Goal: Find specific page/section: Find specific page/section

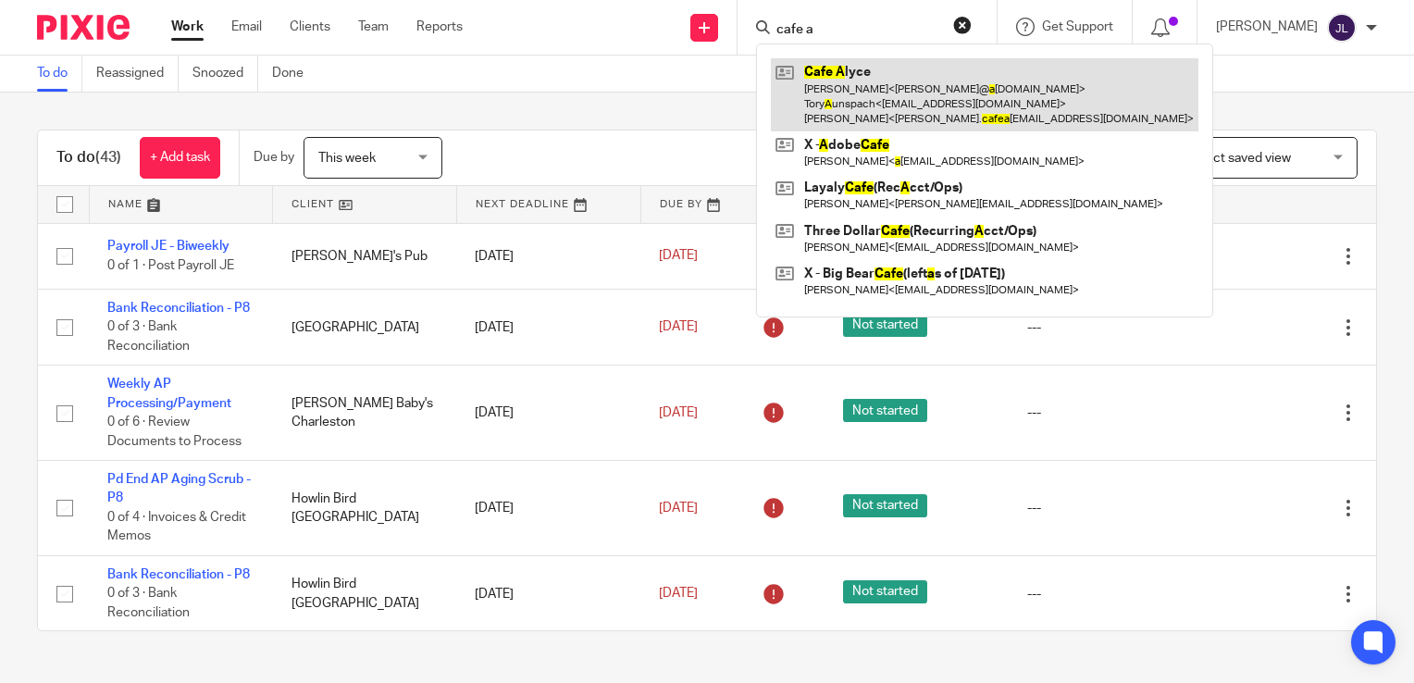
type input "cafe a"
click at [894, 68] on link at bounding box center [984, 94] width 427 height 73
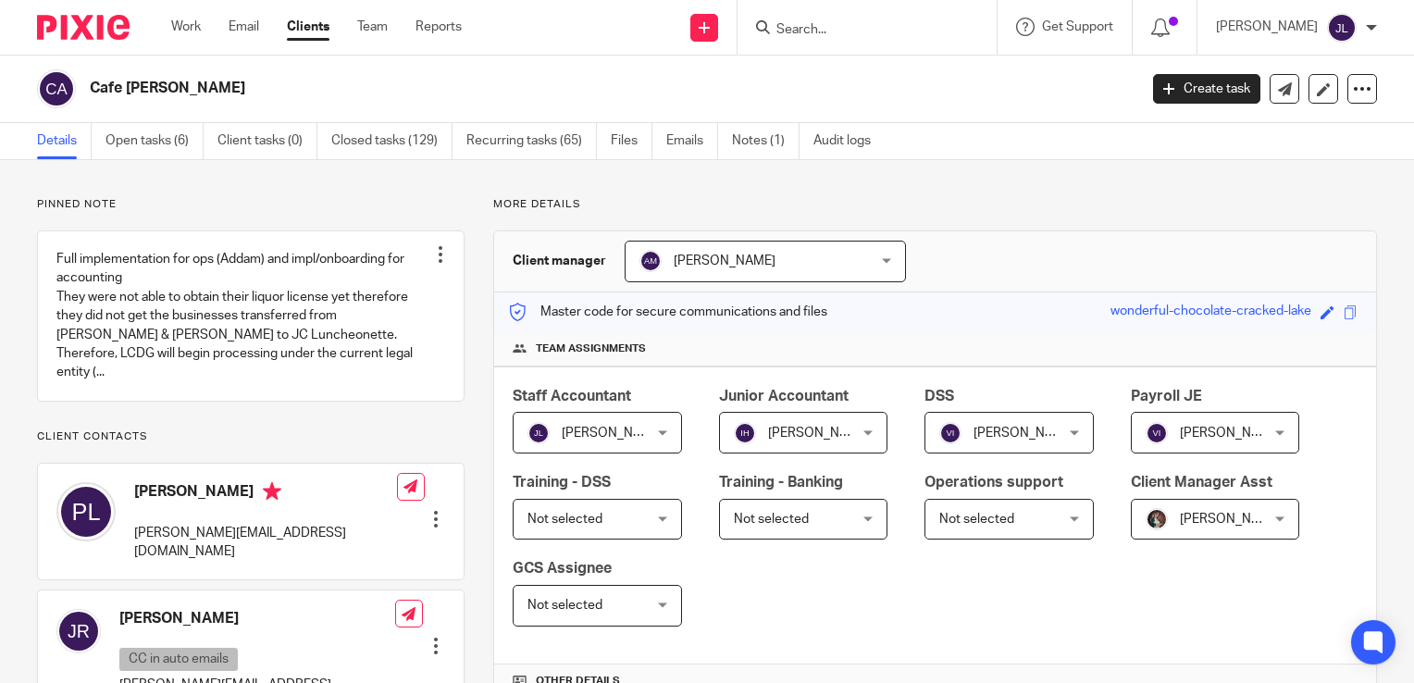
click at [941, 37] on input "Search" at bounding box center [857, 30] width 167 height 17
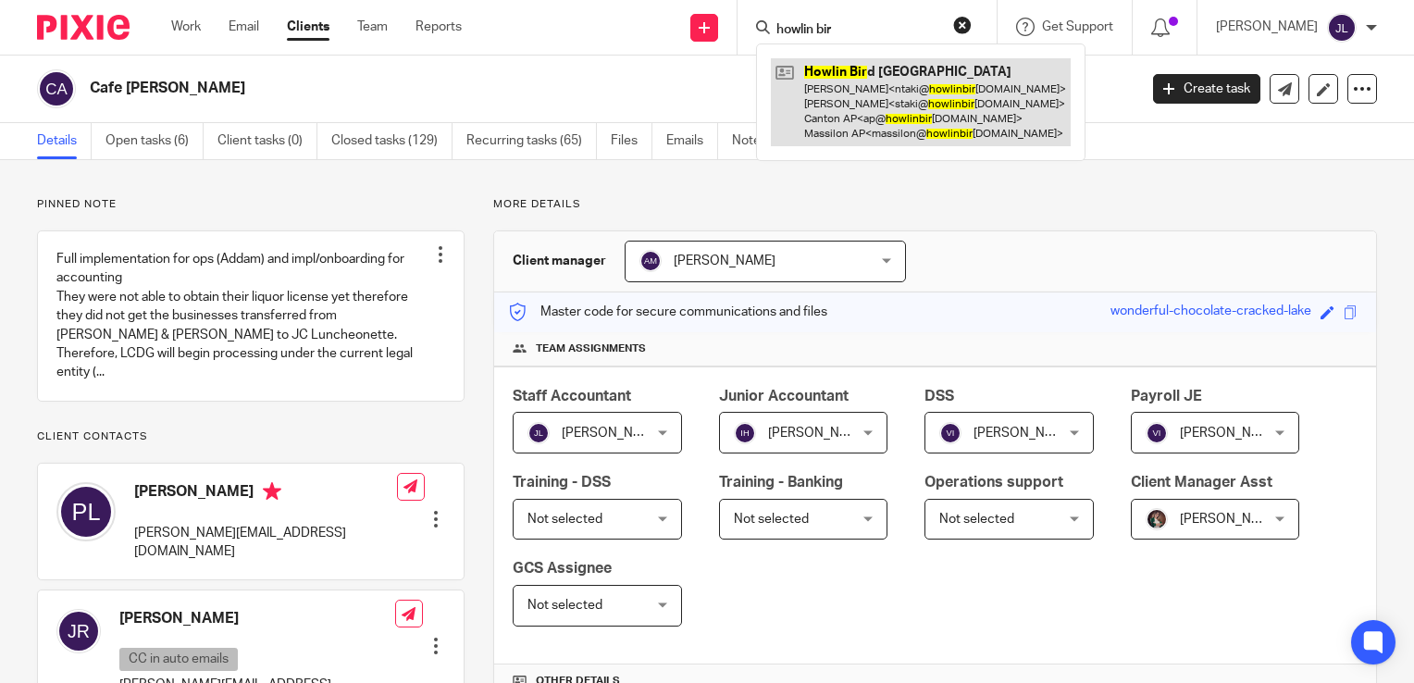
type input "howlin bir"
click at [937, 102] on link at bounding box center [921, 102] width 300 height 88
